Goal: Task Accomplishment & Management: Manage account settings

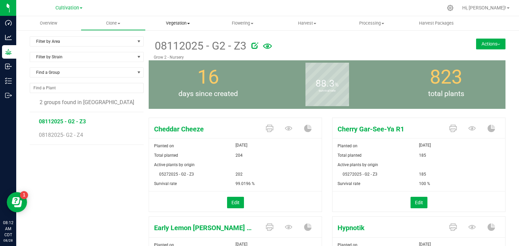
click at [164, 24] on span "Vegetation" at bounding box center [177, 23] width 64 height 6
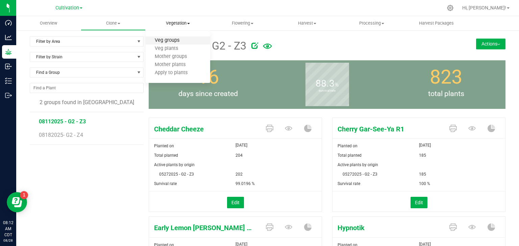
click at [172, 38] on span "Veg groups" at bounding box center [166, 41] width 43 height 6
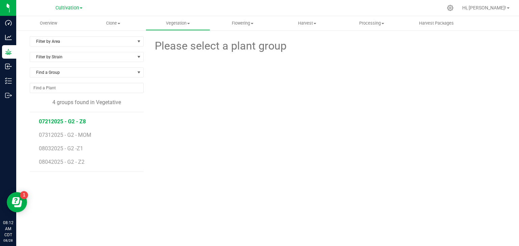
click at [79, 121] on span "07212025 - G2 - Z8" at bounding box center [62, 121] width 47 height 6
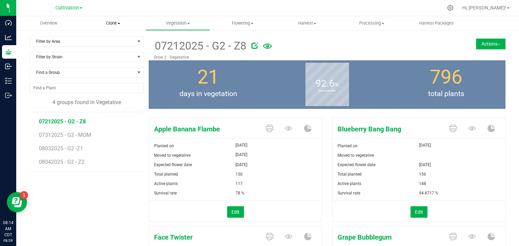
click at [119, 20] on span "Clone" at bounding box center [113, 23] width 64 height 6
click at [112, 49] on span "Cloning groups" at bounding box center [106, 49] width 51 height 6
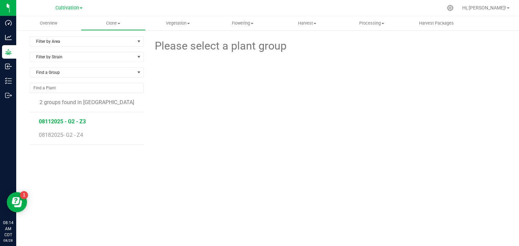
click at [74, 122] on span "08112025 - G2 - Z3" at bounding box center [62, 121] width 47 height 6
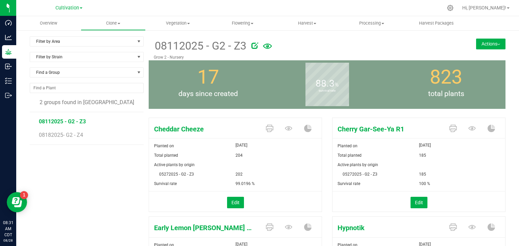
drag, startPoint x: 81, startPoint y: 203, endPoint x: 95, endPoint y: 199, distance: 14.5
click at [93, 200] on div "Filter by Area Filter by Area All Clone Audit Grow 2 - Nursery Filter by Strain…" at bounding box center [89, 231] width 119 height 391
click at [182, 27] on uib-tab-heading "Vegetation Veg groups Veg plants Mother groups Mother plants Apply to plants" at bounding box center [178, 24] width 64 height 14
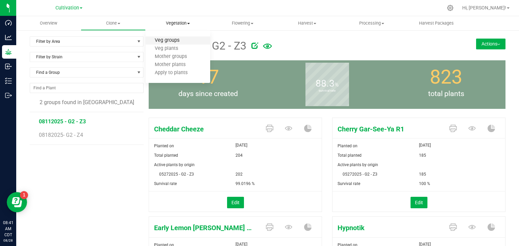
click at [181, 40] on span "Veg groups" at bounding box center [166, 41] width 43 height 6
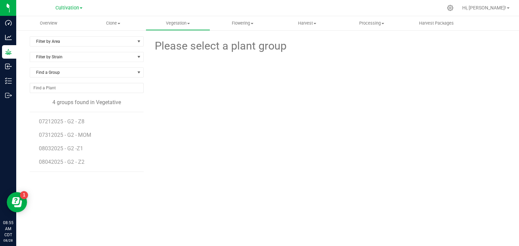
click at [79, 192] on div "Filter by Area Filter by Area All Grow 2 - Vegetative Filter by Strain Find a G…" at bounding box center [89, 137] width 119 height 203
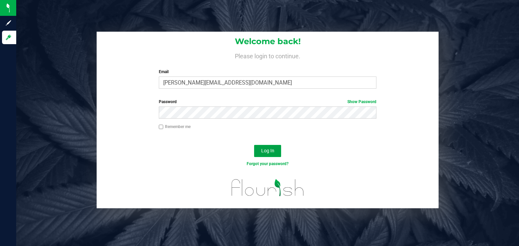
drag, startPoint x: 258, startPoint y: 149, endPoint x: 205, endPoint y: 152, distance: 53.1
click at [256, 149] on button "Log In" at bounding box center [267, 151] width 27 height 12
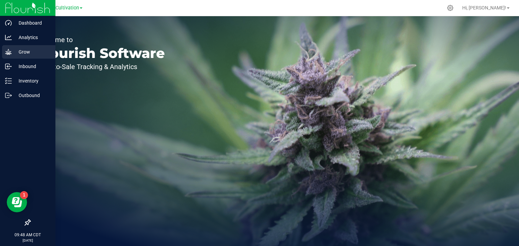
click at [12, 53] on div "Grow" at bounding box center [28, 52] width 53 height 14
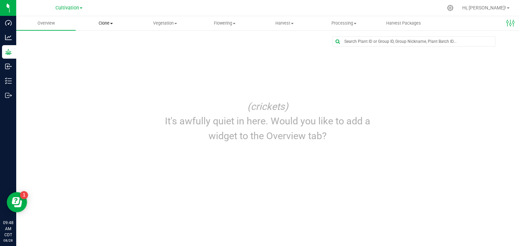
click at [112, 19] on uib-tab-heading "Clone Create plants Cloning groups Cloning plants Apply to plants" at bounding box center [105, 24] width 59 height 14
click at [105, 47] on span "Cloning groups" at bounding box center [101, 49] width 51 height 6
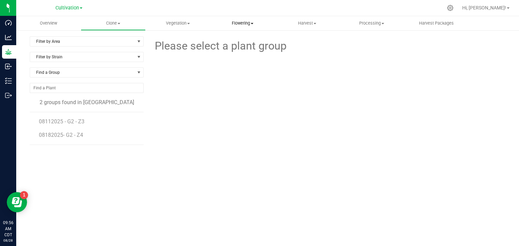
click at [244, 21] on span "Flowering" at bounding box center [242, 23] width 64 height 6
click at [243, 49] on span "Flowering groups" at bounding box center [238, 49] width 56 height 6
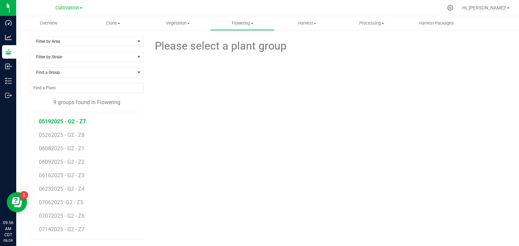
click at [60, 122] on span "05192025 - G2 - Z7" at bounding box center [62, 121] width 47 height 6
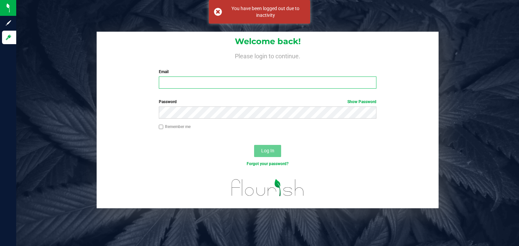
type input "[PERSON_NAME][EMAIL_ADDRESS][DOMAIN_NAME]"
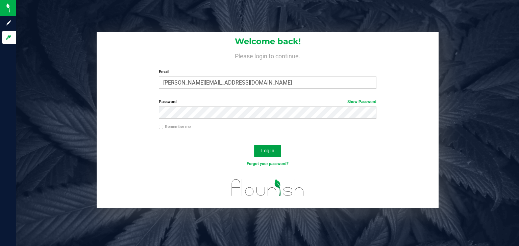
click at [263, 149] on span "Log In" at bounding box center [267, 150] width 13 height 5
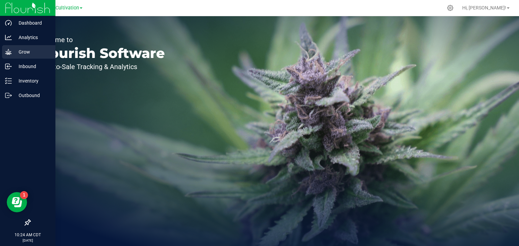
click at [28, 48] on p "Grow" at bounding box center [32, 52] width 41 height 8
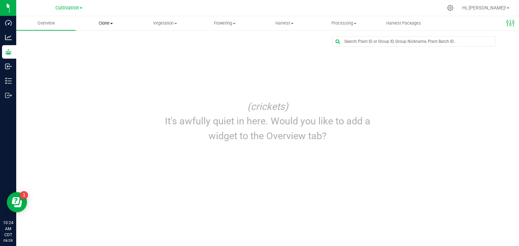
click at [110, 22] on span "Clone" at bounding box center [105, 23] width 59 height 6
click at [107, 48] on span "Cloning groups" at bounding box center [101, 49] width 51 height 6
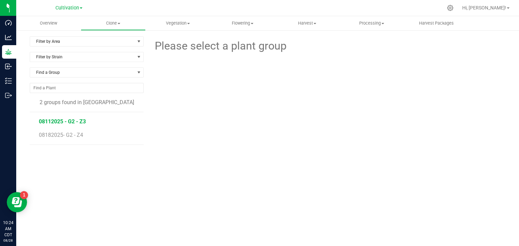
click at [80, 123] on span "08112025 - G2 - Z3" at bounding box center [62, 121] width 47 height 6
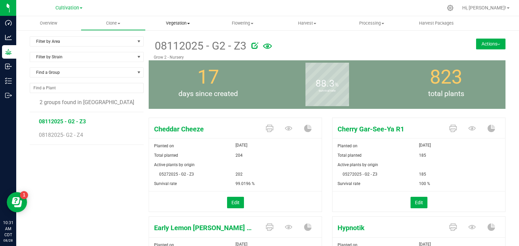
click at [176, 25] on span "Vegetation" at bounding box center [178, 23] width 64 height 6
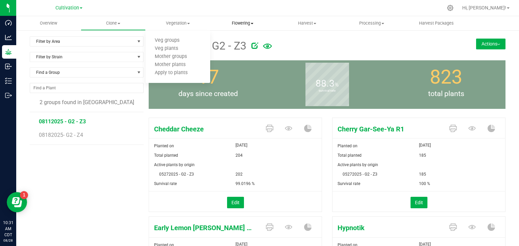
click at [234, 26] on span "Flowering" at bounding box center [242, 23] width 64 height 6
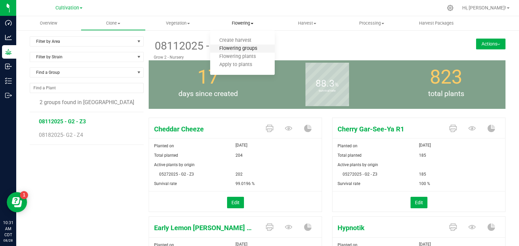
click at [239, 47] on span "Flowering groups" at bounding box center [238, 49] width 56 height 6
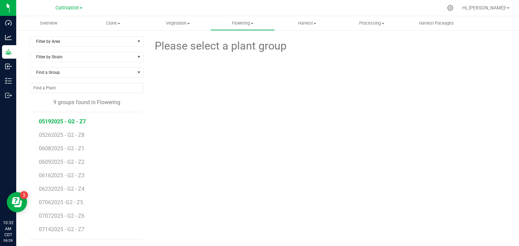
click at [69, 120] on span "05192025 - G2 - Z7" at bounding box center [62, 121] width 47 height 6
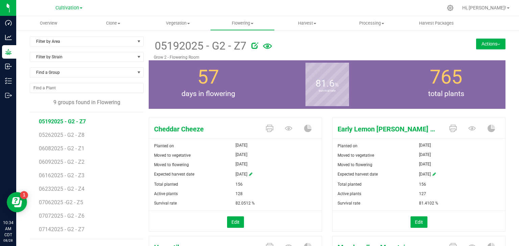
click at [365, 48] on div at bounding box center [348, 45] width 194 height 14
click at [482, 44] on button "Actions" at bounding box center [490, 43] width 29 height 11
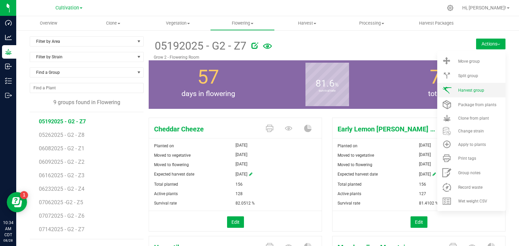
click at [473, 88] on span "Harvest group" at bounding box center [471, 90] width 26 height 5
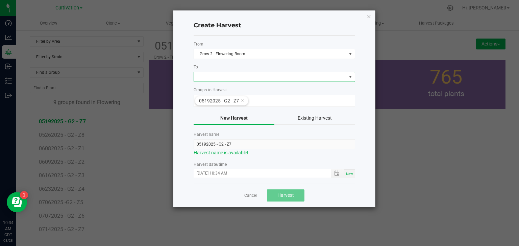
click at [351, 77] on span at bounding box center [349, 76] width 5 height 5
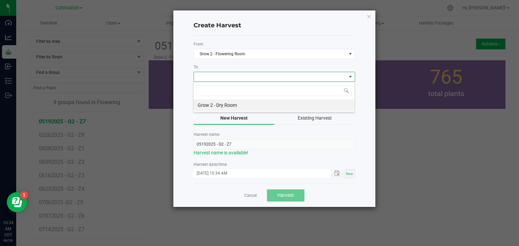
scroll to position [10, 161]
click at [324, 106] on li "Grow 2 - Dry Room" at bounding box center [273, 105] width 161 height 11
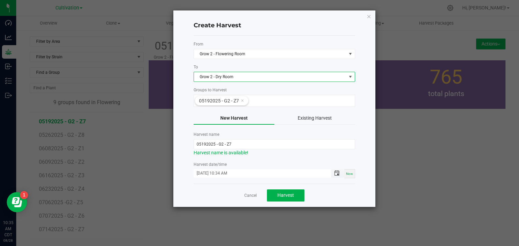
click at [336, 175] on span "Toggle popup" at bounding box center [336, 173] width 5 height 5
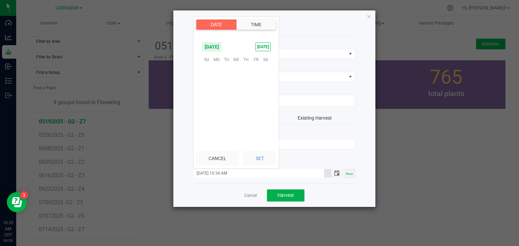
scroll to position [312, 0]
click at [238, 109] on span "27" at bounding box center [236, 111] width 10 height 10
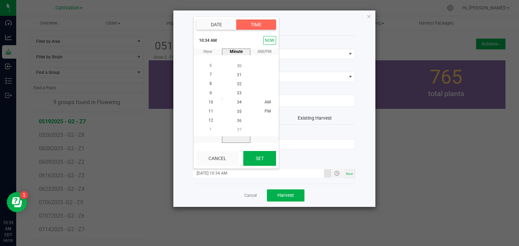
click at [262, 156] on button "Set" at bounding box center [259, 158] width 33 height 15
type input "[DATE] 10:34 AM"
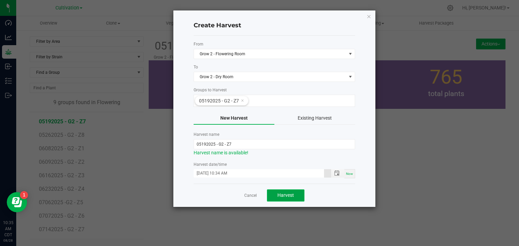
click at [286, 195] on span "Harvest" at bounding box center [285, 195] width 17 height 5
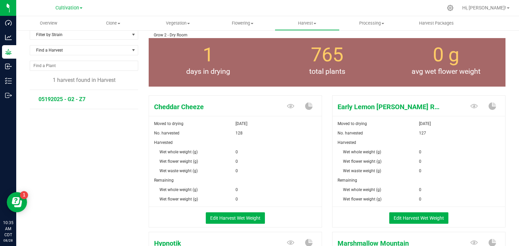
scroll to position [34, 0]
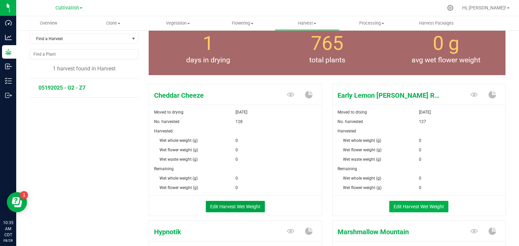
click at [237, 204] on button "Edit Harvest Wet Weight" at bounding box center [235, 206] width 59 height 11
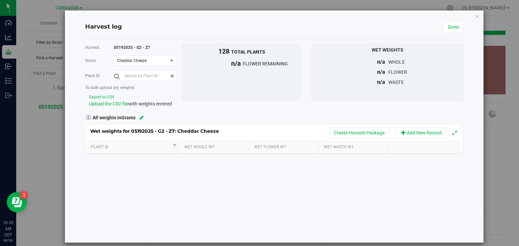
scroll to position [34, 0]
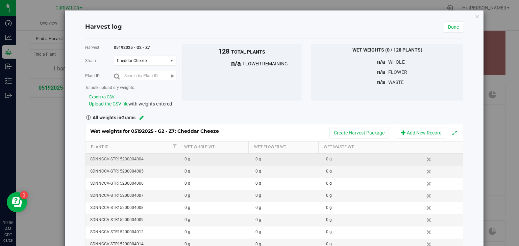
click at [188, 161] on div "0 g" at bounding box center [216, 159] width 65 height 6
type input "35157"
click at [299, 131] on div "Wet weights for 05192025 - G2 - Z7: Cheddar Cheeze Create Harvest Package Add N…" at bounding box center [274, 201] width 378 height 154
click at [326, 157] on div "0 g" at bounding box center [358, 159] width 65 height 6
type input "4122"
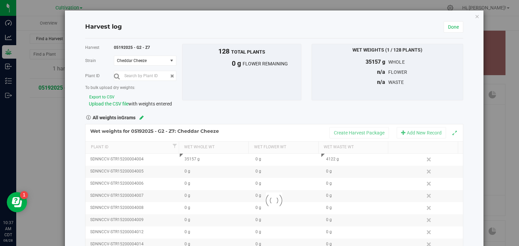
click at [457, 72] on div "Wet Weights (1 / 128 plants) 35157 g whole n/a flower n/a waste" at bounding box center [387, 72] width 152 height 57
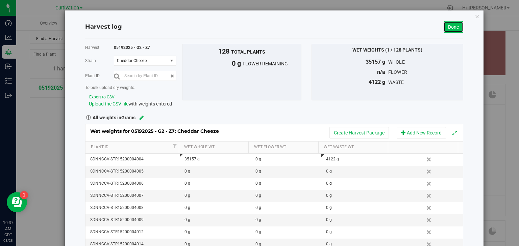
click at [451, 24] on link "Done" at bounding box center [453, 26] width 20 height 11
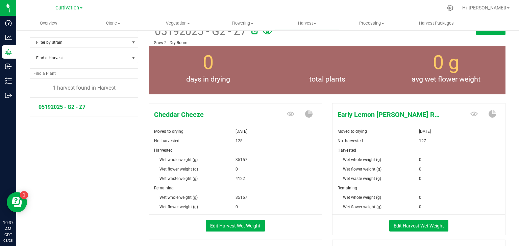
scroll to position [34, 0]
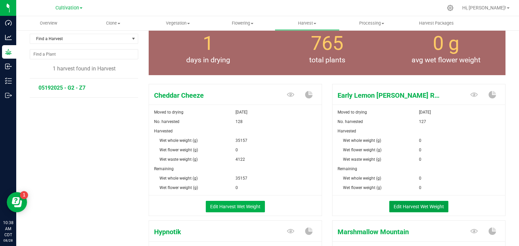
click at [413, 204] on button "Edit Harvest Wet Weight" at bounding box center [418, 206] width 59 height 11
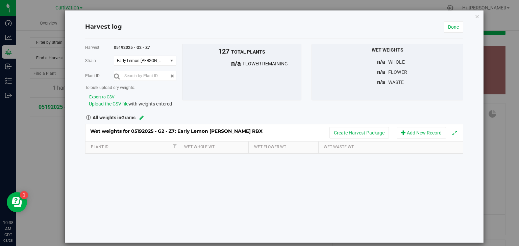
scroll to position [34, 0]
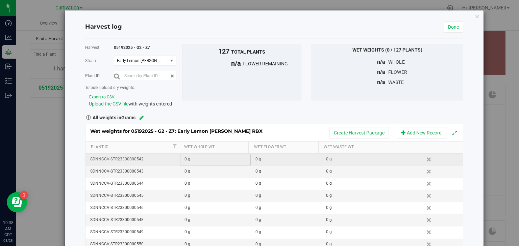
click at [192, 161] on div "0 g" at bounding box center [216, 159] width 65 height 6
type input "29994"
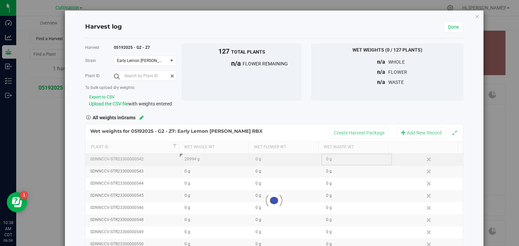
click at [325, 160] on div "Loading... Wet weights for 05192025 - G2 - Z7: Early Lemon [PERSON_NAME] RBX Cr…" at bounding box center [274, 201] width 378 height 154
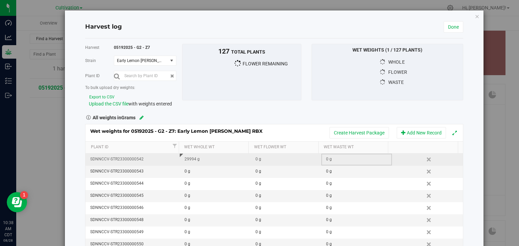
click at [326, 160] on div "0 g" at bounding box center [358, 159] width 65 height 6
type input "704"
click at [457, 93] on div "Wet Weights (1 / 127 plants) 29994 g whole n/a flower n/a waste" at bounding box center [387, 72] width 152 height 57
click at [451, 26] on link "Done" at bounding box center [453, 26] width 20 height 11
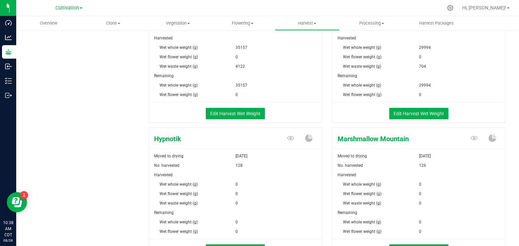
scroll to position [169, 0]
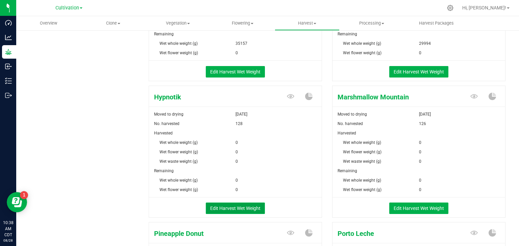
click at [234, 205] on button "Edit Harvest Wet Weight" at bounding box center [235, 208] width 59 height 11
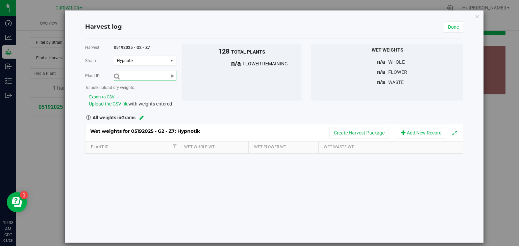
scroll to position [169, 0]
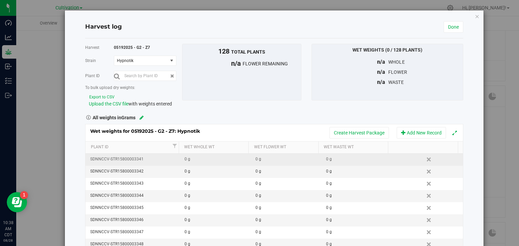
click at [204, 164] on td "0 g" at bounding box center [215, 160] width 71 height 12
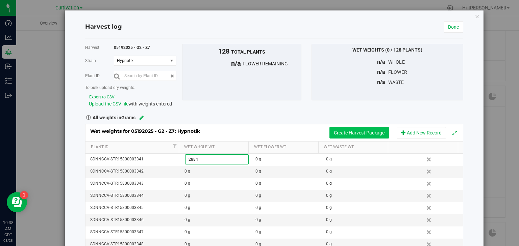
type input "28843"
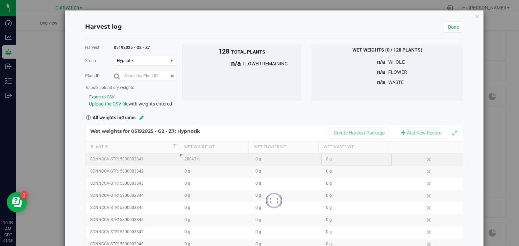
click at [331, 158] on div "Loading... Wet weights for 05192025 - G2 - Z7: Hypnotik Create Harvest Package …" at bounding box center [274, 201] width 378 height 154
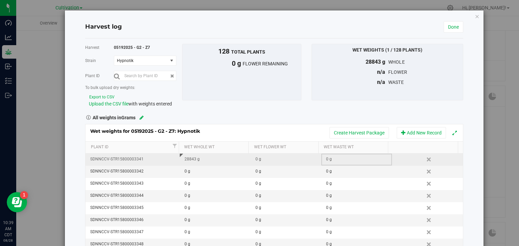
click at [329, 159] on div "0 g" at bounding box center [358, 159] width 65 height 6
type input "0"
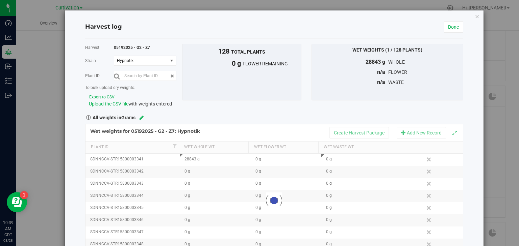
click at [457, 108] on div "Harvest 05192025 - G2 - Z7 [GEOGRAPHIC_DATA] Hypnotik Select strain Cheddar Che…" at bounding box center [274, 161] width 378 height 234
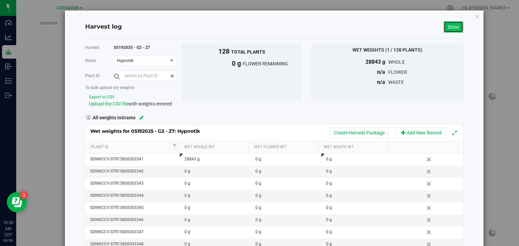
click at [452, 27] on link "Done" at bounding box center [453, 26] width 20 height 11
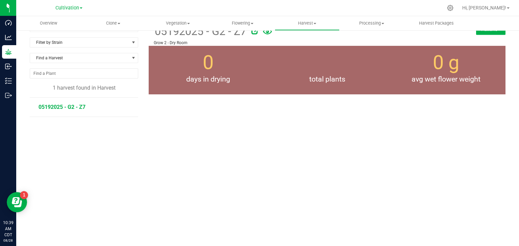
scroll to position [169, 0]
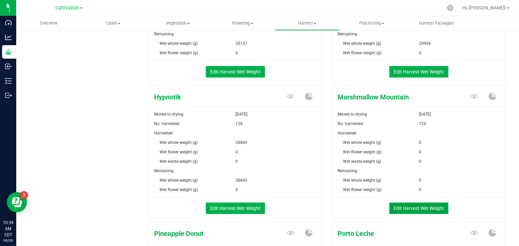
click at [416, 210] on button "Edit Harvest Wet Weight" at bounding box center [418, 208] width 59 height 11
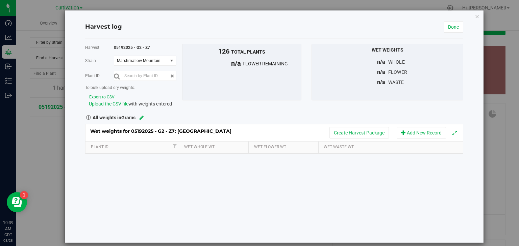
scroll to position [169, 0]
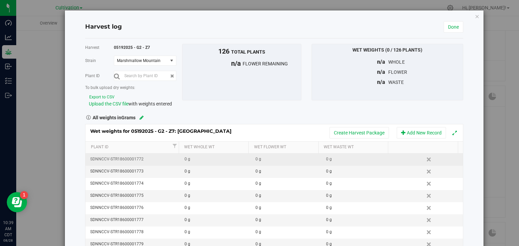
click at [192, 159] on div "0 g" at bounding box center [216, 159] width 65 height 6
type input "35326"
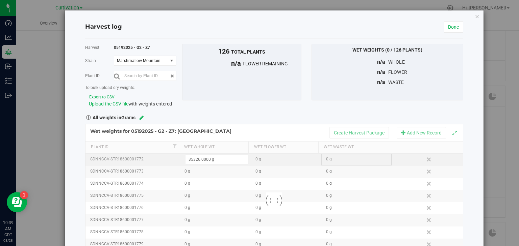
click at [327, 158] on div "Loading... Wet weights for 05192025 - G2 - Z7: [GEOGRAPHIC_DATA] Create Harvest…" at bounding box center [274, 201] width 378 height 154
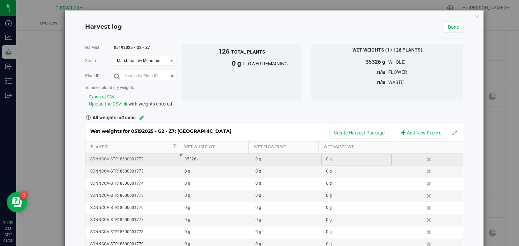
click at [326, 162] on div "0 g" at bounding box center [358, 159] width 65 height 6
type input "3073"
type input "3073.0000 g"
click at [414, 110] on div "Harvest 05192025 - G2 - Z7 [GEOGRAPHIC_DATA] Marshmallow Mountain Select strain…" at bounding box center [274, 161] width 378 height 234
click at [451, 28] on link "Done" at bounding box center [453, 26] width 20 height 11
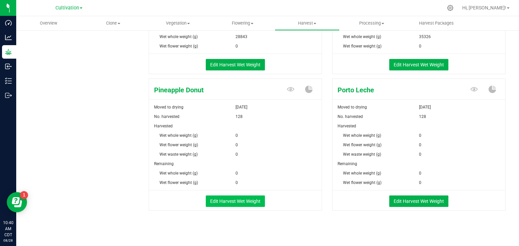
scroll to position [315, 0]
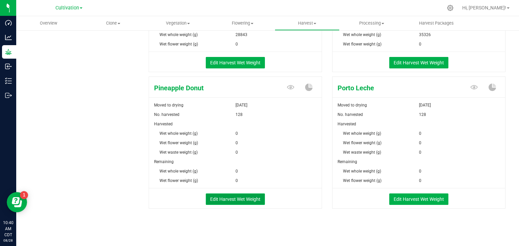
click at [242, 195] on button "Edit Harvest Wet Weight" at bounding box center [235, 199] width 59 height 11
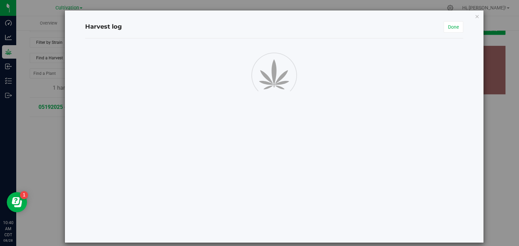
scroll to position [315, 0]
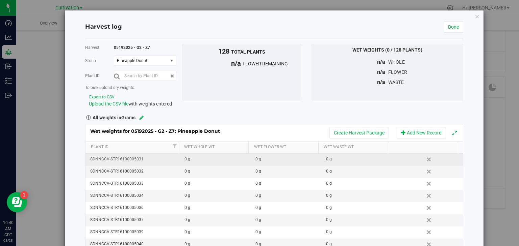
click at [200, 159] on div "0 g" at bounding box center [216, 159] width 65 height 6
type input "33923"
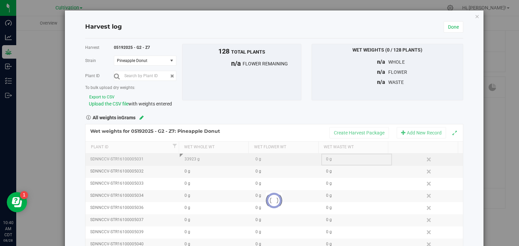
click at [318, 158] on div "Loading... Wet weights for 05192025 - G2 - Z7: Pineapple Donut Create Harvest P…" at bounding box center [274, 201] width 378 height 154
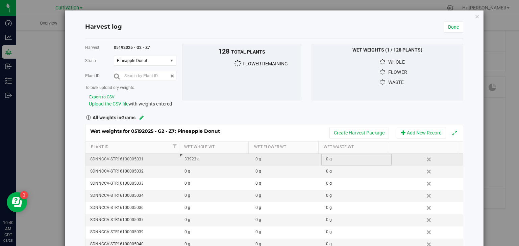
click at [329, 160] on div "0 g" at bounding box center [358, 159] width 65 height 6
type input "1422"
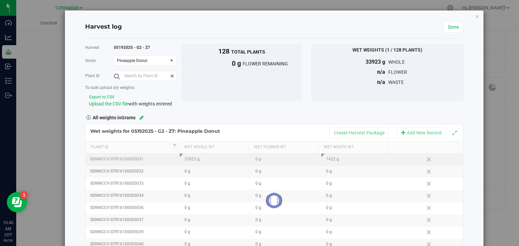
click at [305, 133] on div "Loading... Wet weights for 05192025 - G2 - Z7: Pineapple Donut Create Harvest P…" at bounding box center [274, 201] width 378 height 154
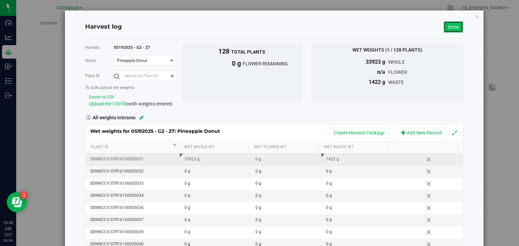
click at [448, 29] on link "Done" at bounding box center [453, 26] width 20 height 11
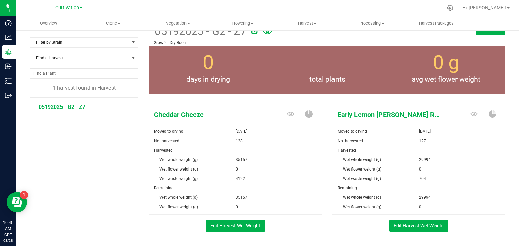
scroll to position [315, 0]
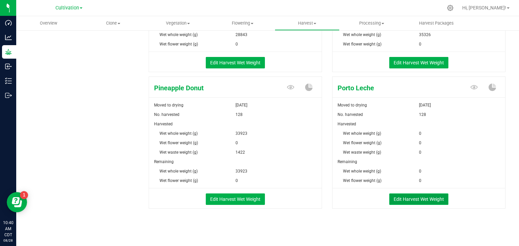
click at [424, 201] on button "Edit Harvest Wet Weight" at bounding box center [418, 199] width 59 height 11
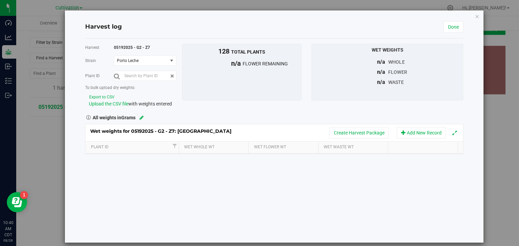
scroll to position [315, 0]
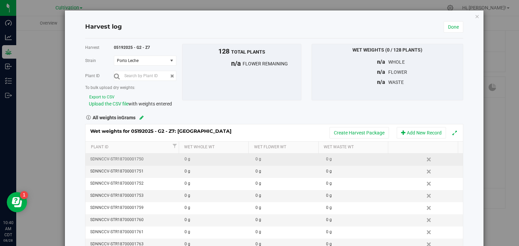
click at [195, 162] on div "0 g" at bounding box center [216, 159] width 65 height 6
type input "19665"
type input "19665.0000 g"
click at [327, 158] on div "Wet weights for 05192025 - G2 - Z7: [GEOGRAPHIC_DATA] Create Harvest Package Ad…" at bounding box center [274, 201] width 378 height 154
click at [333, 158] on div "0 g" at bounding box center [358, 159] width 65 height 6
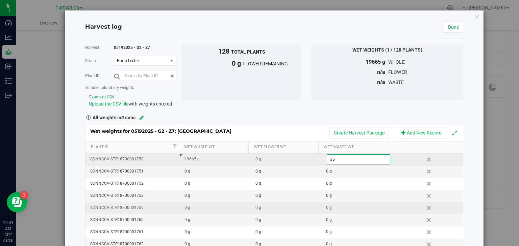
type input "350"
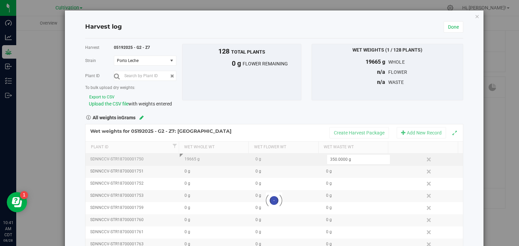
click at [462, 102] on div "Harvest 05192025 - G2 - Z7 [GEOGRAPHIC_DATA] Porto Leche Select strain Cheddar …" at bounding box center [274, 76] width 388 height 64
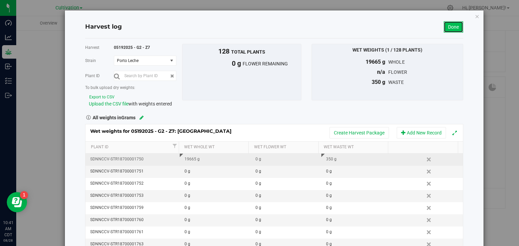
click at [443, 27] on link "Done" at bounding box center [453, 26] width 20 height 11
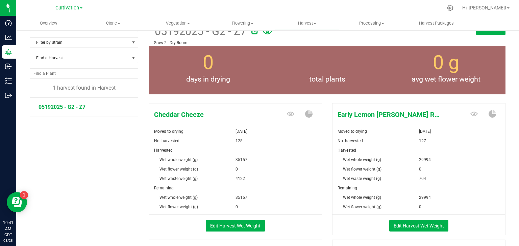
scroll to position [315, 0]
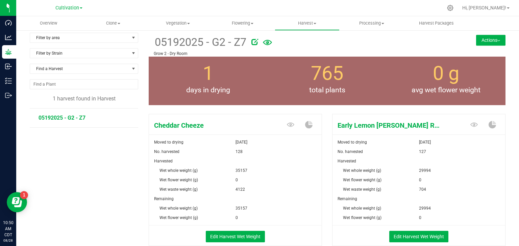
scroll to position [0, 0]
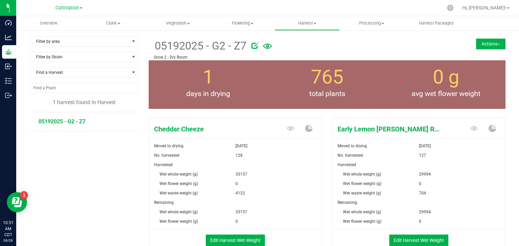
click at [186, 23] on span "Vegetation" at bounding box center [178, 23] width 64 height 6
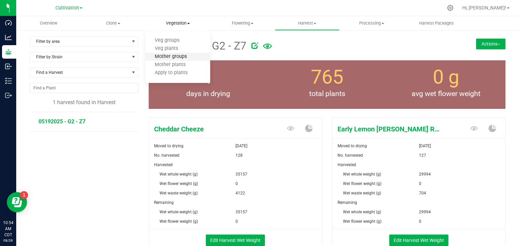
click at [178, 54] on span "Mother groups" at bounding box center [170, 57] width 50 height 6
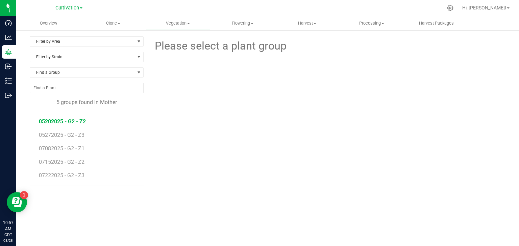
click at [56, 122] on span "05202025 - G2 - Z2" at bounding box center [62, 121] width 47 height 6
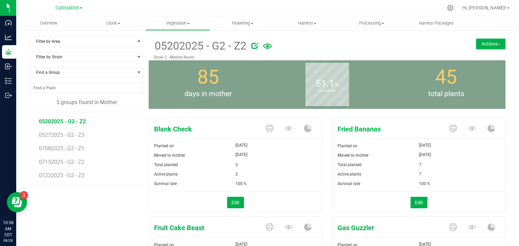
click at [108, 202] on div "Filter by Area Filter by Area All Grow 2 - Mother Room Filter by Strain Find a …" at bounding box center [89, 231] width 119 height 391
